Goal: Task Accomplishment & Management: Complete application form

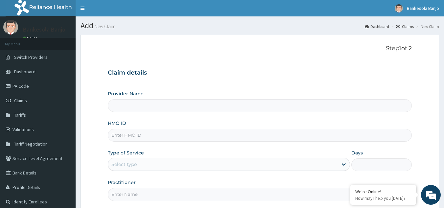
click at [147, 137] on input "HMO ID" at bounding box center [260, 135] width 304 height 13
paste input "BIG/10076/A"
type input "BIG/10076/A"
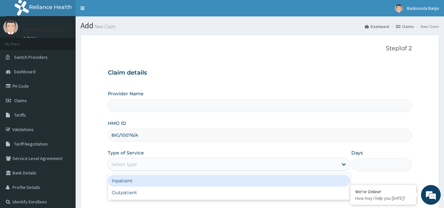
click at [141, 162] on div "Select type" at bounding box center [223, 164] width 230 height 11
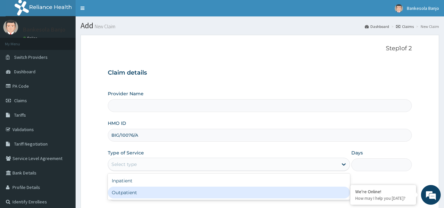
click at [137, 189] on div "Outpatient" at bounding box center [229, 193] width 242 height 12
type input "1"
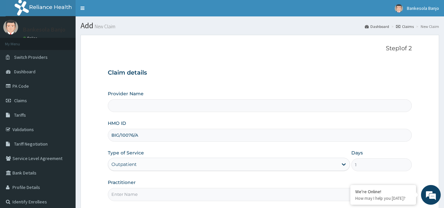
click at [135, 195] on input "Practitioner" at bounding box center [260, 194] width 304 height 13
type input "LOCUM"
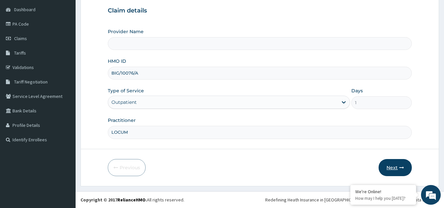
click at [395, 169] on button "Next" at bounding box center [394, 167] width 33 height 17
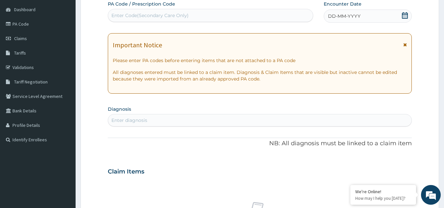
click at [403, 17] on icon at bounding box center [404, 15] width 7 height 7
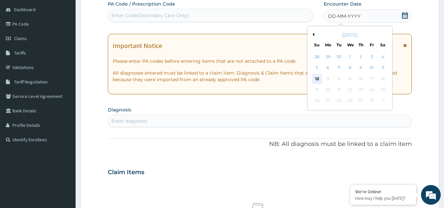
click at [320, 77] on div "12" at bounding box center [317, 79] width 10 height 10
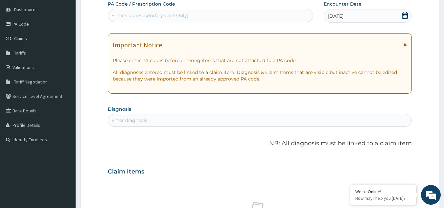
click at [401, 16] on div "[DATE]" at bounding box center [367, 16] width 88 height 13
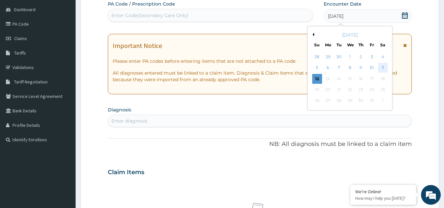
click at [386, 65] on div "11" at bounding box center [383, 68] width 10 height 10
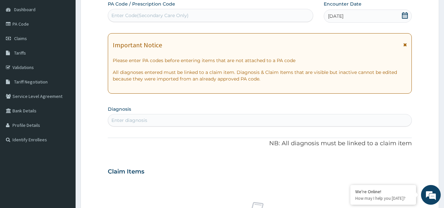
click at [272, 116] on div "Enter diagnosis" at bounding box center [259, 120] width 303 height 11
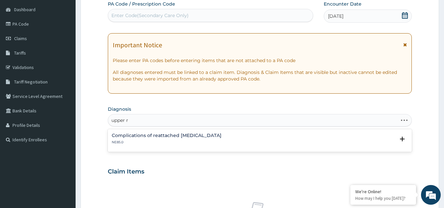
type input "upper"
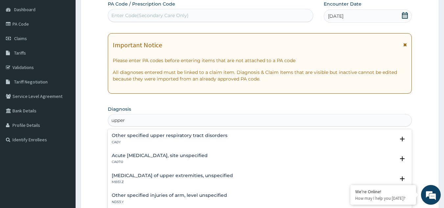
click at [201, 154] on h4 "Acute upper respiratory infection, site unspecified" at bounding box center [160, 155] width 96 height 5
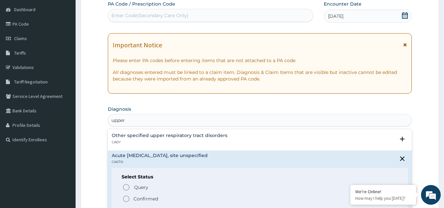
click at [128, 198] on icon "status option filled" at bounding box center [126, 199] width 8 height 8
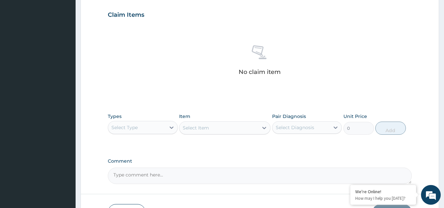
scroll to position [266, 0]
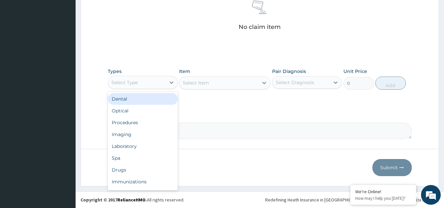
click at [145, 83] on div "Select Type" at bounding box center [136, 82] width 57 height 11
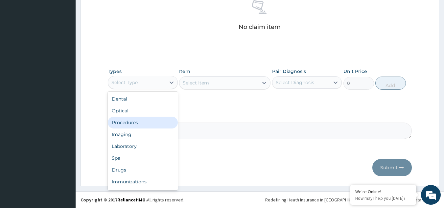
click at [125, 125] on div "Procedures" at bounding box center [143, 123] width 70 height 12
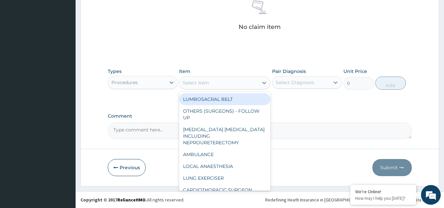
click at [199, 85] on div "Select Item" at bounding box center [196, 82] width 26 height 7
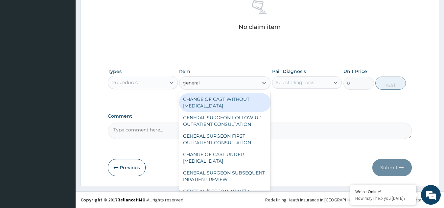
type input "general p"
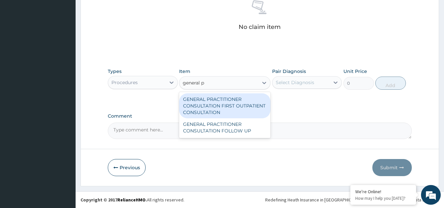
click at [211, 108] on div "GENERAL PRACTITIONER CONSULTATION FIRST OUTPATIENT CONSULTATION" at bounding box center [224, 105] width 91 height 25
type input "3370.125"
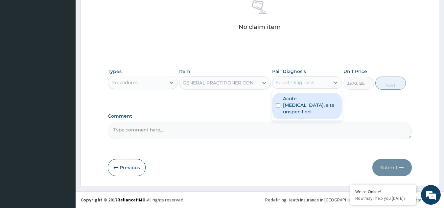
click at [304, 84] on div "Select Diagnosis" at bounding box center [295, 82] width 38 height 7
click at [304, 96] on label "Acute upper respiratory infection, site unspecified" at bounding box center [310, 105] width 55 height 20
checkbox input "true"
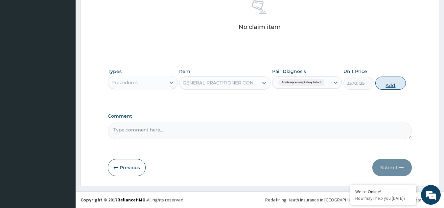
click at [382, 85] on button "Add" at bounding box center [390, 83] width 31 height 13
type input "0"
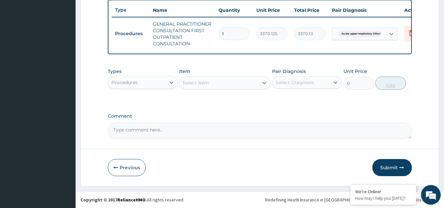
scroll to position [250, 0]
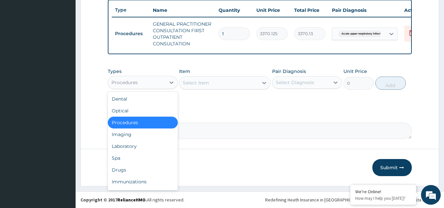
click at [165, 82] on div "Procedures" at bounding box center [136, 82] width 57 height 11
click at [134, 166] on div "Drugs" at bounding box center [143, 170] width 70 height 12
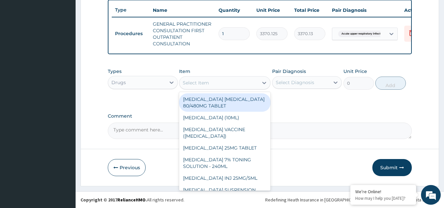
click at [216, 84] on div "Select Item" at bounding box center [218, 82] width 79 height 11
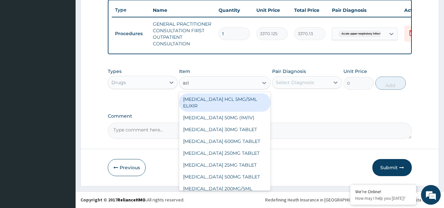
type input "azit"
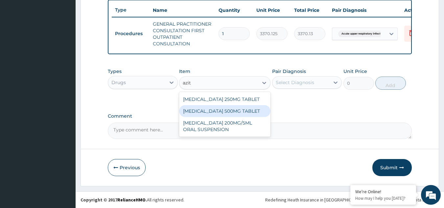
click at [225, 110] on div "AZITHROMYCIN 500MG TABLET" at bounding box center [224, 111] width 91 height 12
type input "690"
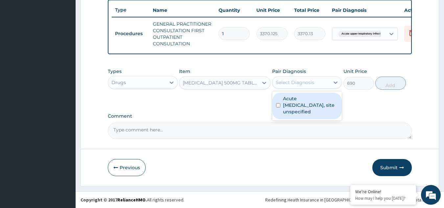
click at [308, 87] on div "Select Diagnosis" at bounding box center [300, 82] width 57 height 11
click at [308, 106] on label "Acute upper respiratory infection, site unspecified" at bounding box center [310, 105] width 55 height 20
checkbox input "true"
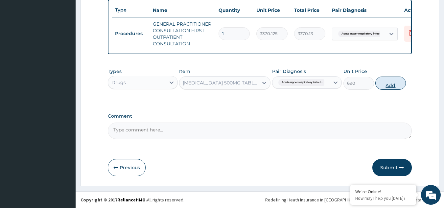
click at [392, 82] on button "Add" at bounding box center [390, 83] width 31 height 13
type input "0"
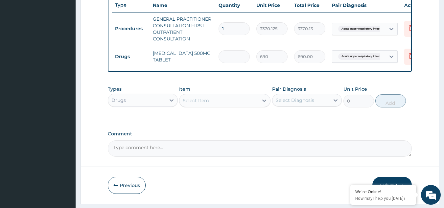
type input "0.00"
type input "5"
type input "3450.00"
type input "5"
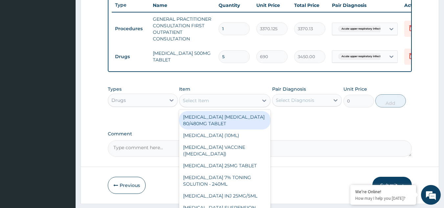
click at [206, 101] on div "Select Item" at bounding box center [218, 100] width 79 height 11
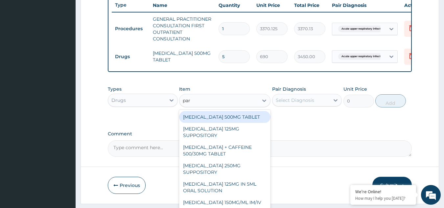
type input "para"
click at [220, 122] on div "[MEDICAL_DATA] 500MG TABLET" at bounding box center [224, 117] width 91 height 12
type input "30"
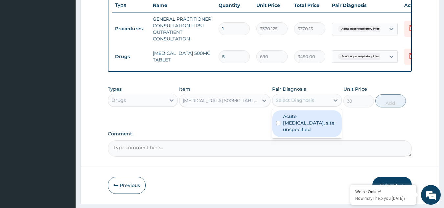
click at [304, 105] on div "Select Diagnosis" at bounding box center [300, 100] width 57 height 11
click at [304, 125] on label "Acute upper respiratory infection, site unspecified" at bounding box center [310, 123] width 55 height 20
checkbox input "true"
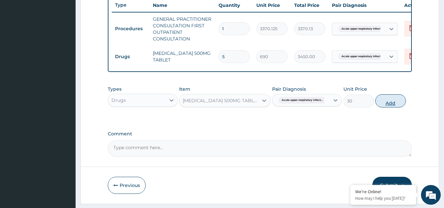
click at [385, 107] on button "Add" at bounding box center [390, 100] width 31 height 13
type input "0"
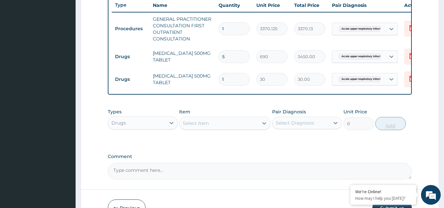
type input "18"
type input "540.00"
type input "18"
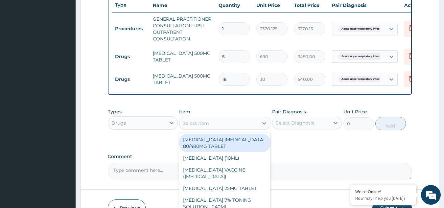
click at [232, 128] on div "Select Item" at bounding box center [218, 123] width 79 height 11
type input "lora"
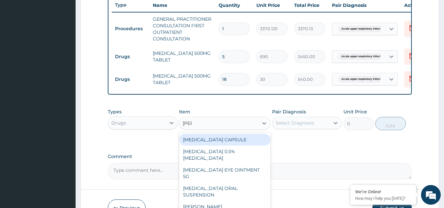
scroll to position [295, 0]
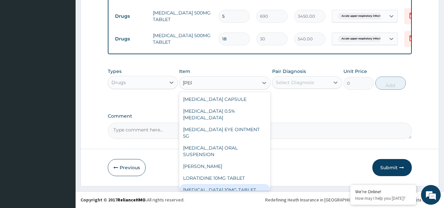
click at [222, 184] on div "[MEDICAL_DATA] 10MG TABLET" at bounding box center [224, 190] width 91 height 12
type input "86.25"
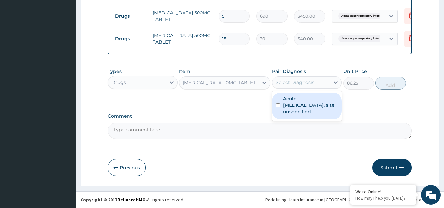
click at [319, 78] on div "Select Diagnosis" at bounding box center [300, 82] width 57 height 11
click at [309, 98] on label "Acute upper respiratory infection, site unspecified" at bounding box center [310, 105] width 55 height 20
checkbox input "true"
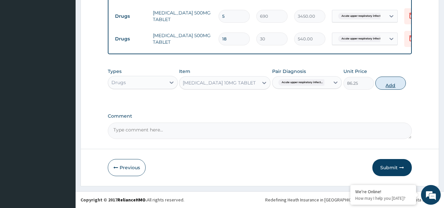
click at [384, 83] on button "Add" at bounding box center [390, 83] width 31 height 13
type input "0"
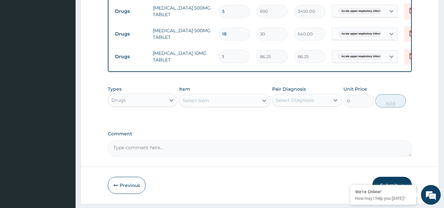
type input "0.00"
type input "5"
type input "431.25"
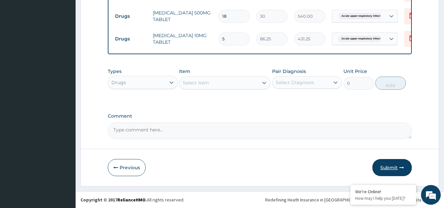
type input "5"
click at [401, 169] on icon "button" at bounding box center [401, 167] width 5 height 5
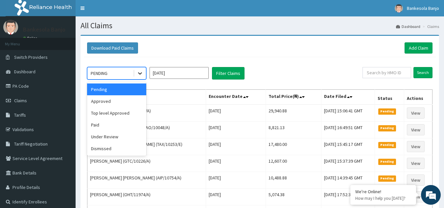
click at [139, 75] on icon at bounding box center [140, 73] width 7 height 7
click at [124, 103] on div "Approved" at bounding box center [116, 101] width 59 height 12
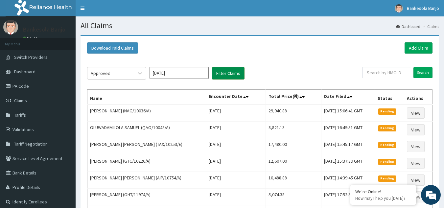
click at [227, 72] on button "Filter Claims" at bounding box center [228, 73] width 33 height 12
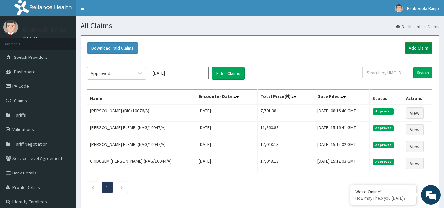
click at [412, 48] on link "Add Claim" at bounding box center [418, 47] width 28 height 11
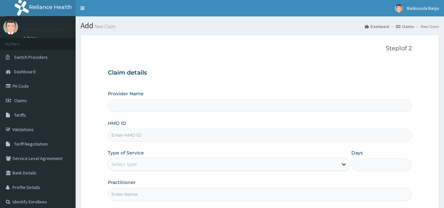
click at [143, 138] on input "HMO ID" at bounding box center [260, 135] width 304 height 13
type input "Reliance Family Clinics (RFC) - [GEOGRAPHIC_DATA]"
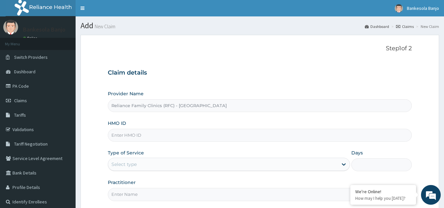
paste input "EQL/10012/B"
type input "EQL/10012/B"
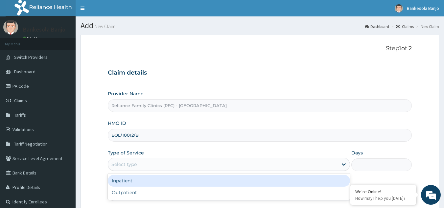
click at [254, 165] on div "Select type" at bounding box center [223, 164] width 230 height 11
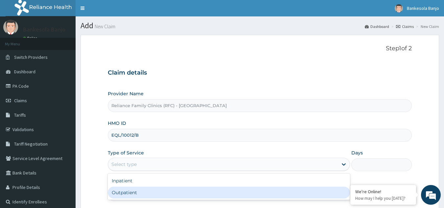
click at [238, 188] on div "Outpatient" at bounding box center [229, 193] width 242 height 12
type input "1"
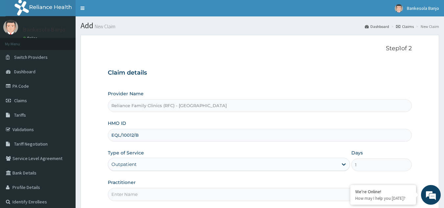
click at [219, 194] on input "Practitioner" at bounding box center [260, 194] width 304 height 13
type input "LOCUM"
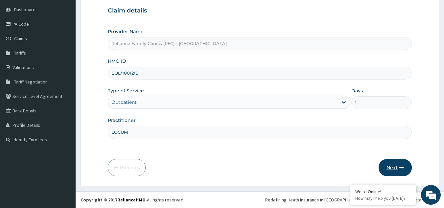
click at [401, 170] on button "Next" at bounding box center [394, 167] width 33 height 17
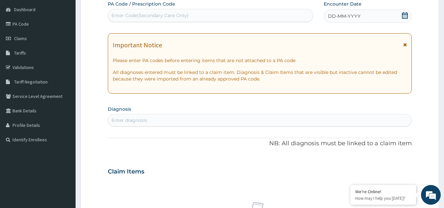
click at [405, 15] on icon at bounding box center [404, 15] width 7 height 7
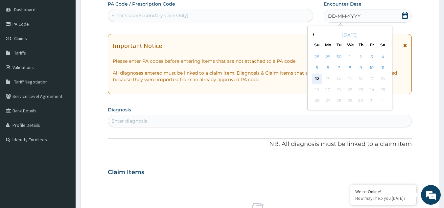
click at [317, 78] on div "12" at bounding box center [317, 79] width 10 height 10
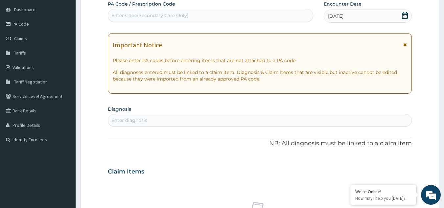
click at [138, 120] on div "Enter diagnosis" at bounding box center [129, 120] width 36 height 7
type input "[MEDICAL_DATA]"
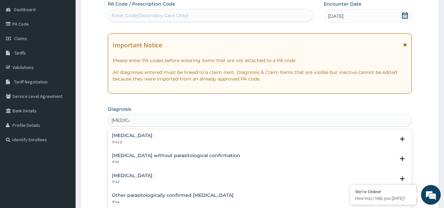
click at [139, 179] on div "[MEDICAL_DATA] 1F4Z" at bounding box center [132, 178] width 41 height 11
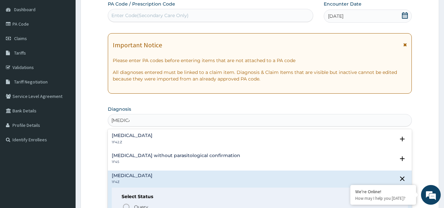
scroll to position [93, 0]
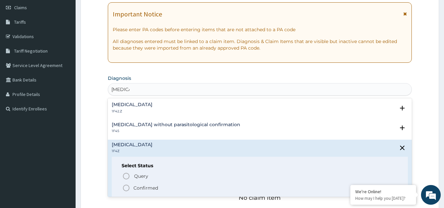
click at [126, 189] on icon "status option filled" at bounding box center [126, 188] width 8 height 8
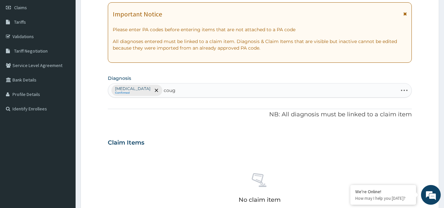
type input "cough"
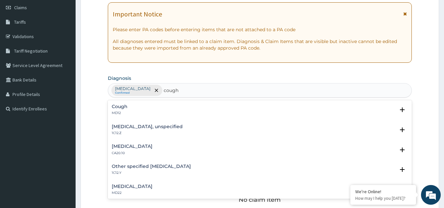
click at [129, 107] on div "Cough MD12" at bounding box center [260, 109] width 296 height 11
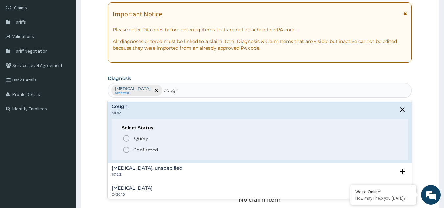
click at [124, 144] on div "Query Query covers suspected (?), Keep in view (kiv), Ruled out (r/o) Confirmed" at bounding box center [260, 144] width 276 height 20
click at [127, 149] on icon "status option filled" at bounding box center [126, 150] width 8 height 8
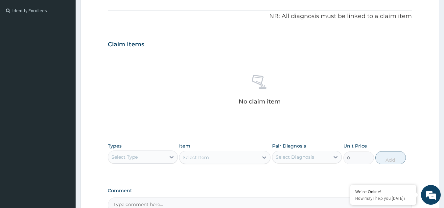
scroll to position [240, 0]
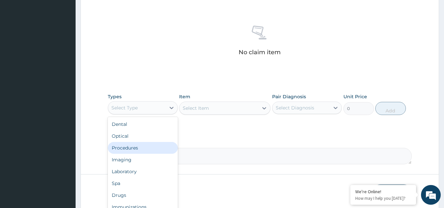
drag, startPoint x: 154, startPoint y: 108, endPoint x: 141, endPoint y: 152, distance: 45.8
click at [141, 114] on div "option Procedures focused, 3 of 10. 10 results available. Use Up and Down to ch…" at bounding box center [143, 107] width 70 height 13
click at [141, 152] on div "Procedures" at bounding box center [143, 148] width 70 height 12
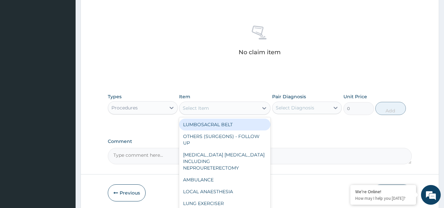
click at [215, 109] on div "Select Item" at bounding box center [218, 108] width 79 height 11
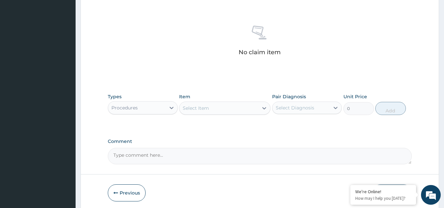
click at [215, 109] on div "Select Item" at bounding box center [218, 108] width 79 height 11
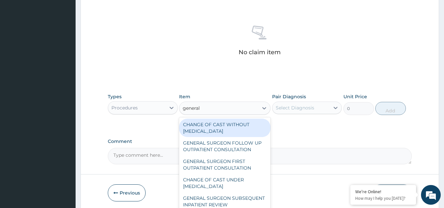
type input "general p"
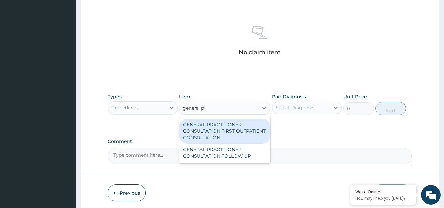
click at [222, 132] on div "GENERAL PRACTITIONER CONSULTATION FIRST OUTPATIENT CONSULTATION" at bounding box center [224, 131] width 91 height 25
type input "3370.125"
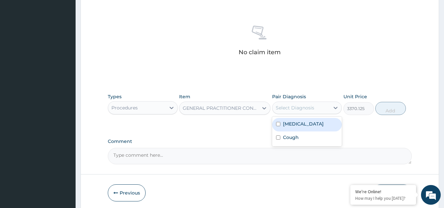
click at [291, 113] on div "Select Diagnosis" at bounding box center [307, 107] width 70 height 12
click at [293, 121] on label "[MEDICAL_DATA]" at bounding box center [303, 124] width 41 height 7
checkbox input "true"
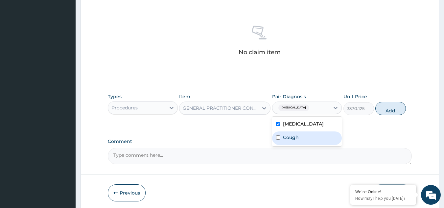
click at [299, 137] on div "Cough" at bounding box center [307, 137] width 70 height 13
checkbox input "true"
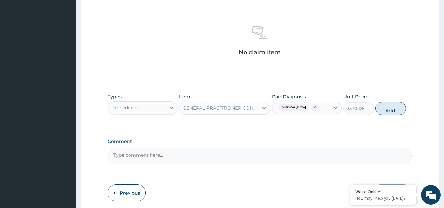
click at [389, 106] on button "Add" at bounding box center [390, 108] width 31 height 13
type input "0"
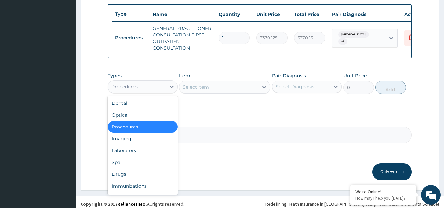
click at [141, 92] on div "Procedures" at bounding box center [136, 86] width 57 height 11
click at [142, 173] on div "Drugs" at bounding box center [143, 174] width 70 height 12
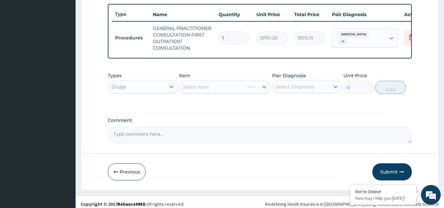
click at [246, 94] on div "Select Item" at bounding box center [224, 86] width 91 height 13
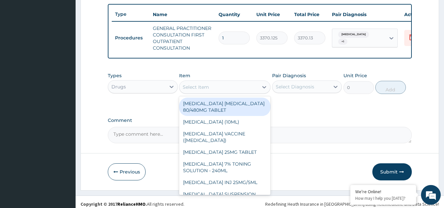
click at [246, 92] on div "Select Item" at bounding box center [218, 87] width 79 height 11
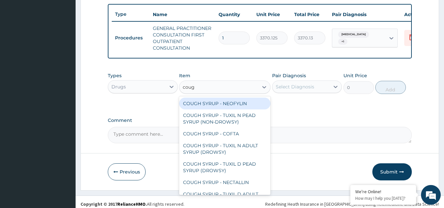
type input "cough"
click at [243, 108] on div "COUGH SYRUP - NEOFYLIN" at bounding box center [224, 104] width 91 height 12
type input "2000"
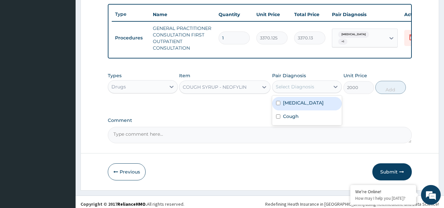
click at [294, 90] on div "Select Diagnosis" at bounding box center [295, 86] width 38 height 7
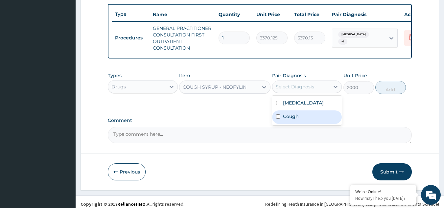
click at [301, 124] on div "Cough" at bounding box center [307, 116] width 70 height 13
checkbox input "true"
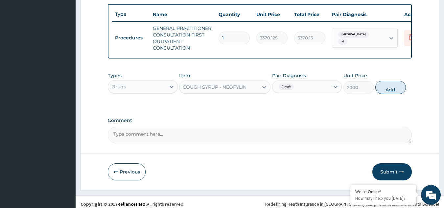
click at [387, 89] on button "Add" at bounding box center [390, 87] width 31 height 13
type input "0"
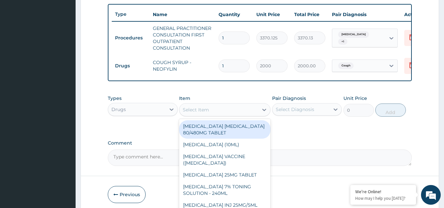
click at [223, 114] on div "Select Item" at bounding box center [218, 109] width 79 height 11
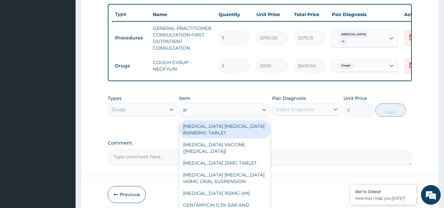
type input "art"
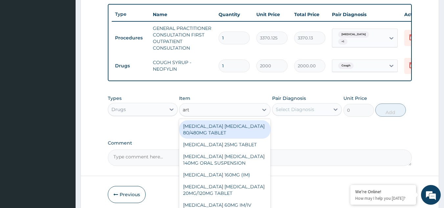
click at [226, 134] on div "[MEDICAL_DATA] [MEDICAL_DATA] 80/480MG TABLET" at bounding box center [224, 129] width 91 height 18
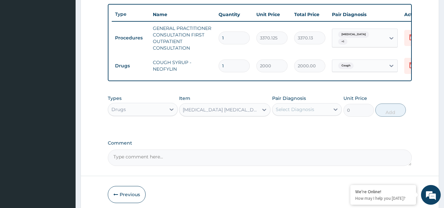
type input "450"
click at [290, 117] on div "Pair Diagnosis Select Diagnosis" at bounding box center [307, 106] width 70 height 22
click at [302, 107] on div "Pair Diagnosis Select Diagnosis" at bounding box center [307, 106] width 70 height 22
click at [302, 112] on div "Select Diagnosis" at bounding box center [295, 109] width 38 height 7
click at [300, 129] on label "[MEDICAL_DATA]" at bounding box center [303, 125] width 41 height 7
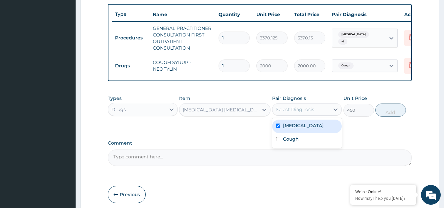
checkbox input "true"
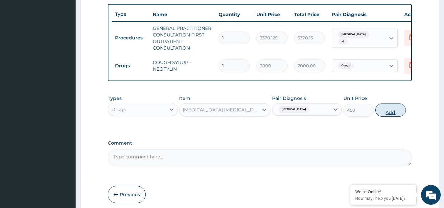
click at [383, 114] on button "Add" at bounding box center [390, 109] width 31 height 13
type input "0"
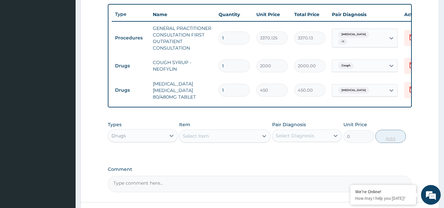
type input "0.00"
type input "6"
type input "2700.00"
type input "6"
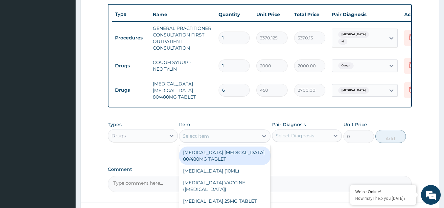
click at [235, 140] on div "Select Item" at bounding box center [218, 136] width 79 height 11
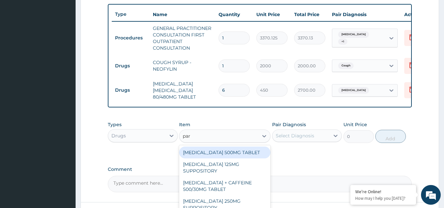
type input "para"
click at [236, 153] on div "[MEDICAL_DATA] 500MG TABLET" at bounding box center [224, 152] width 91 height 12
type input "30"
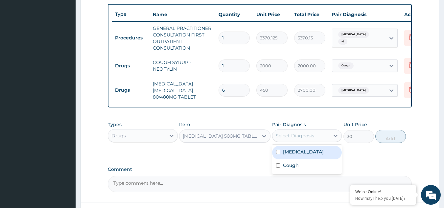
click at [307, 139] on div "Select Diagnosis" at bounding box center [295, 135] width 38 height 7
click at [308, 154] on label "[MEDICAL_DATA]" at bounding box center [303, 151] width 41 height 7
checkbox input "true"
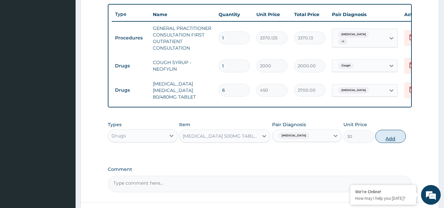
click at [384, 143] on button "Add" at bounding box center [390, 136] width 31 height 13
type input "0"
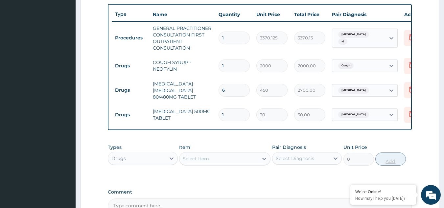
type input "18"
type input "540.00"
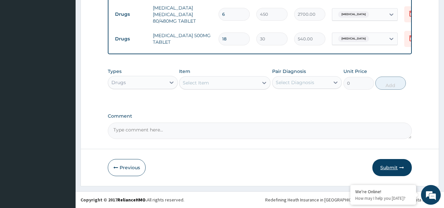
type input "18"
click at [396, 164] on button "Submit" at bounding box center [391, 167] width 39 height 17
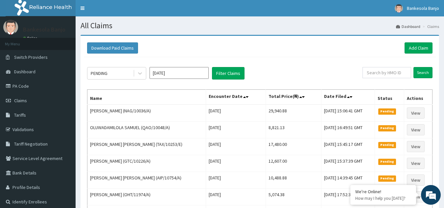
click at [215, 64] on div "PENDING [DATE] Filter Claims Search Name Encounter Date Total Price(₦) Date Fil…" at bounding box center [260, 161] width 352 height 209
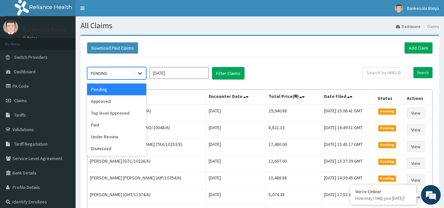
click at [141, 73] on icon at bounding box center [140, 74] width 4 height 2
click at [134, 101] on div "Approved" at bounding box center [116, 101] width 59 height 12
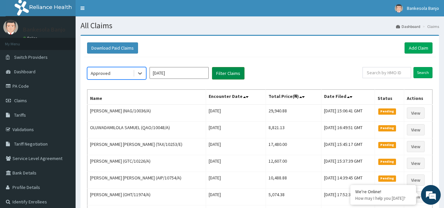
click at [223, 74] on button "Filter Claims" at bounding box center [228, 73] width 33 height 12
